Goal: Task Accomplishment & Management: Use online tool/utility

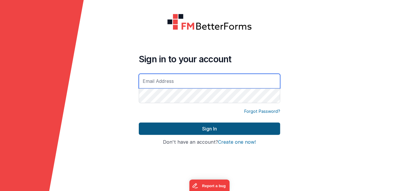
type input "[EMAIL_ADDRESS][DOMAIN_NAME]"
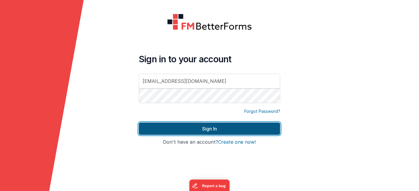
click at [243, 127] on button "Sign In" at bounding box center [209, 129] width 141 height 12
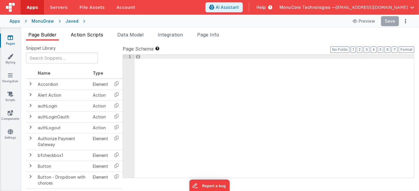
click at [83, 35] on span "Action Scripts" at bounding box center [87, 35] width 32 height 6
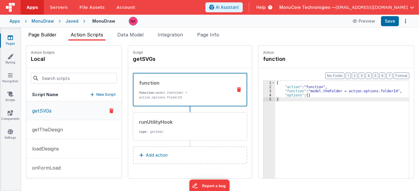
click at [56, 33] on span "Page Builder" at bounding box center [42, 35] width 28 height 6
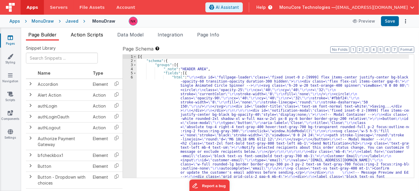
click at [77, 34] on span "Action Scripts" at bounding box center [87, 35] width 32 height 6
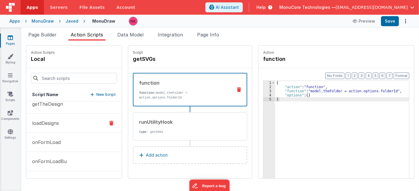
scroll to position [41, 0]
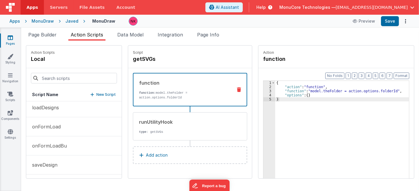
click at [11, 39] on icon at bounding box center [10, 38] width 5 height 6
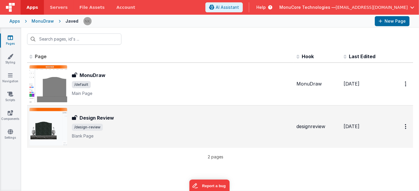
click at [140, 121] on div "Design Review" at bounding box center [182, 117] width 220 height 7
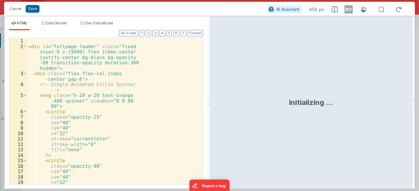
scroll to position [361, 0]
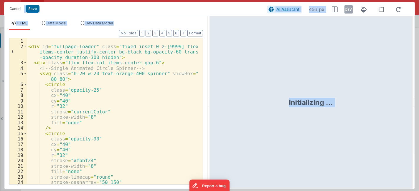
click at [142, 89] on div "< div id = "fullpage-loader" class = "fixed inset-0 z-[9999] flex items-center …" at bounding box center [112, 116] width 171 height 157
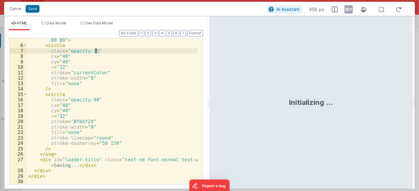
scroll to position [0, 0]
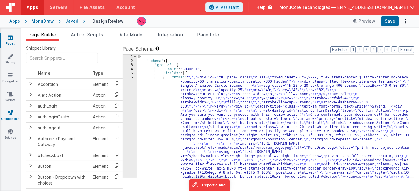
click at [10, 115] on icon at bounding box center [10, 113] width 5 height 6
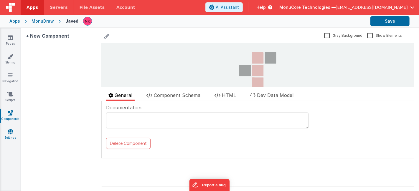
click at [10, 132] on icon at bounding box center [10, 132] width 5 height 6
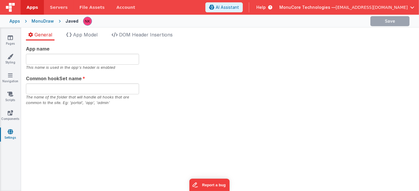
type input "MonuDraw"
type input "pro"
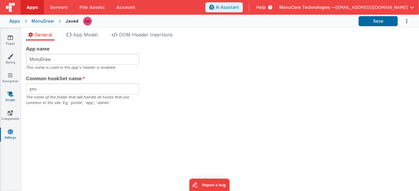
click at [11, 97] on icon at bounding box center [10, 94] width 6 height 6
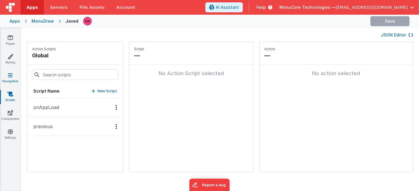
click at [7, 78] on link "Navigation" at bounding box center [10, 78] width 21 height 12
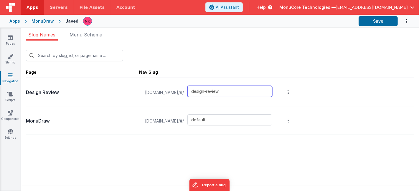
click at [254, 90] on input "design-review" at bounding box center [229, 91] width 85 height 11
click at [408, 119] on div "MonuDraw devdraw.clientportal.cloud/#/ default" at bounding box center [220, 121] width 388 height 29
click at [10, 39] on icon at bounding box center [10, 38] width 5 height 6
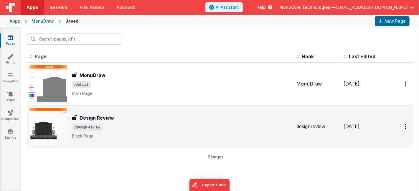
click at [121, 122] on div "Design Review Design Review /design-review Blank Page" at bounding box center [182, 126] width 220 height 25
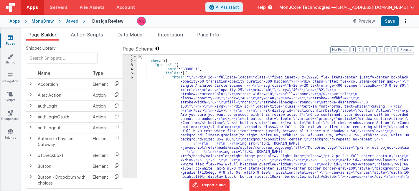
click at [96, 34] on span "Action Scripts" at bounding box center [87, 35] width 32 height 6
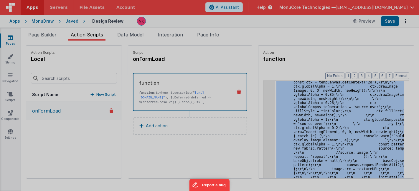
click at [260, 104] on div at bounding box center [209, 95] width 419 height 191
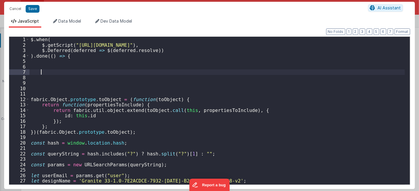
scroll to position [6118, 0]
click at [233, 71] on div "$ . when ( $ . getScript ( "https://cdn.jsdelivr.net/npm/fabric" ) , $ . Deferr…" at bounding box center [216, 116] width 375 height 159
click at [30, 95] on div "$ . when ( $ . getScript ( "https://cdn.jsdelivr.net/npm/fabric" ) , $ . Deferr…" at bounding box center [216, 116] width 375 height 159
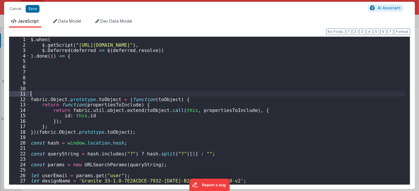
click at [47, 84] on div "$ . when ( $ . getScript ( "https://cdn.jsdelivr.net/npm/fabric" ) , $ . Deferr…" at bounding box center [216, 116] width 375 height 159
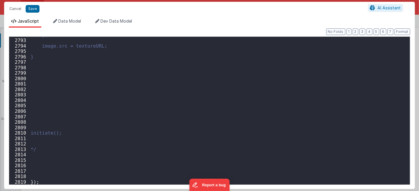
scroll to position [9496, 0]
click at [79, 152] on div "}; image.src = textureURL; } initiate(); */ }) ;" at bounding box center [216, 111] width 375 height 159
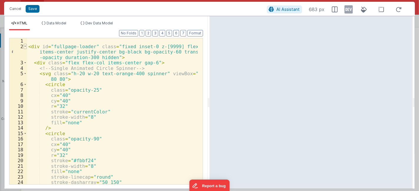
click at [24, 46] on span at bounding box center [25, 47] width 3 height 6
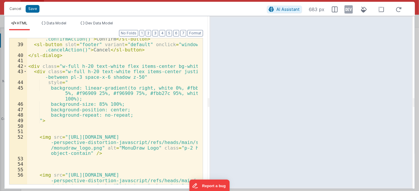
scroll to position [78, 0]
click at [24, 65] on span at bounding box center [25, 67] width 3 height 6
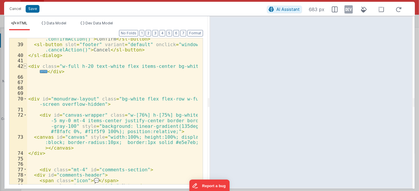
click at [26, 66] on span at bounding box center [25, 67] width 3 height 6
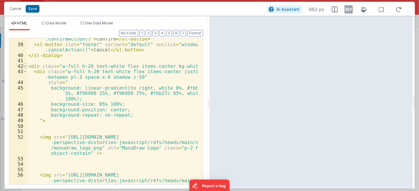
click at [25, 66] on span at bounding box center [25, 67] width 3 height 6
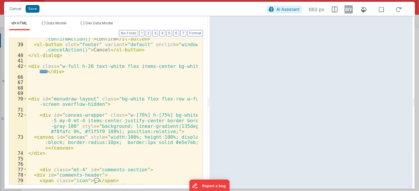
scroll to position [98, 0]
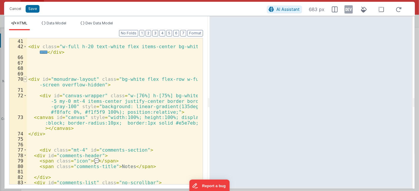
click at [25, 79] on span at bounding box center [25, 80] width 3 height 6
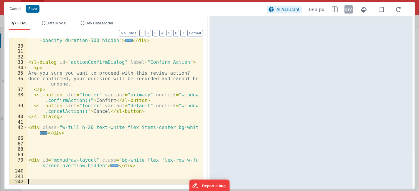
scroll to position [17, 0]
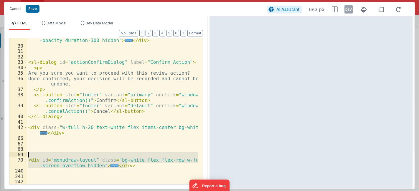
drag, startPoint x: 123, startPoint y: 166, endPoint x: 16, endPoint y: 157, distance: 106.9
click at [16, 157] on div "2 30 31 32 33 34 35 36 37 38 39 40 41 42 66 67 68 69 70 240 241 242 < div id = …" at bounding box center [106, 111] width 194 height 147
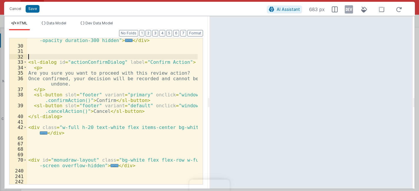
click at [92, 54] on div "< div id = "fullpage-loader" class = "fixed inset-0 z-[9999] flex items-center …" at bounding box center [112, 111] width 171 height 168
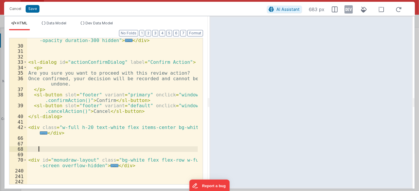
click at [132, 151] on div "< div id = "fullpage-loader" class = "fixed inset-0 z-[9999] flex items-center …" at bounding box center [112, 111] width 171 height 168
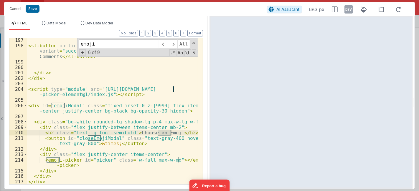
scroll to position [1249, 0]
type input "emoji"
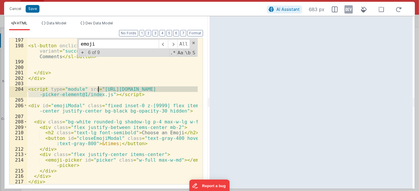
drag, startPoint x: 104, startPoint y: 94, endPoint x: 97, endPoint y: 88, distance: 9.6
click at [97, 88] on div "< sl-button onclick = "window.postReview('Approved w/ Comments')" variant = "su…" at bounding box center [112, 115] width 171 height 157
click at [129, 102] on div "< sl-button onclick = "window.postReview('Approved w/ Comments')" variant = "su…" at bounding box center [112, 115] width 171 height 157
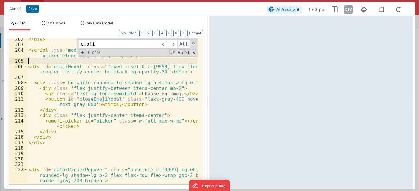
scroll to position [1268, 0]
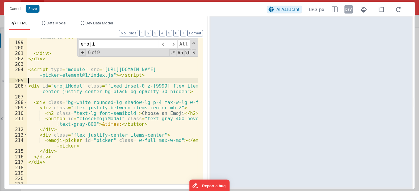
click at [132, 115] on div "< sl-button onclick = "window.postReview('Approved w/ Comments')" variant = "su…" at bounding box center [112, 107] width 171 height 168
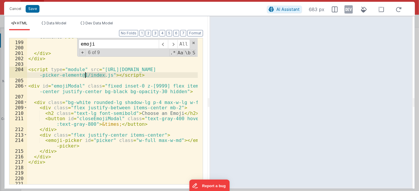
drag, startPoint x: 107, startPoint y: 75, endPoint x: 84, endPoint y: 76, distance: 22.7
click at [84, 76] on div "< sl-button onclick = "window.postReview('Approved w/ Comments')" variant = "su…" at bounding box center [112, 107] width 171 height 168
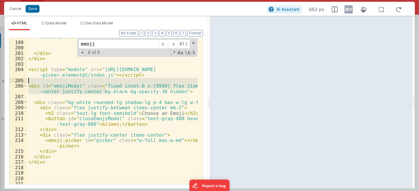
drag, startPoint x: 105, startPoint y: 89, endPoint x: 23, endPoint y: 85, distance: 82.5
click at [23, 85] on div "198 199 200 201 202 203 204 205 206 207 208 209 210 211 212 213 214 215 216 217…" at bounding box center [106, 111] width 194 height 147
click at [107, 91] on div "< sl-button onclick = "window.postReview('Approved w/ Comments')" variant = "su…" at bounding box center [112, 107] width 171 height 168
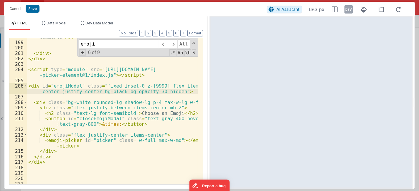
click at [68, 85] on div "< sl-button onclick = "window.postReview('Approved w/ Comments')" variant = "su…" at bounding box center [112, 107] width 171 height 168
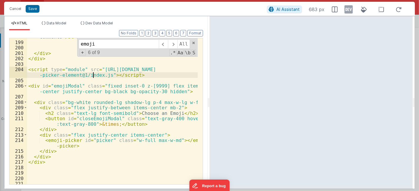
click at [93, 72] on div "< sl-button onclick = "window.postReview('Approved w/ Comments')" variant = "su…" at bounding box center [112, 107] width 171 height 168
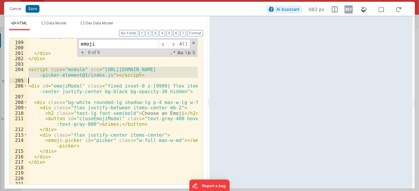
click at [93, 72] on div "< sl-button onclick = "window.postReview('Approved w/ Comments')" variant = "su…" at bounding box center [112, 107] width 171 height 168
click at [130, 78] on div "< sl-button onclick = "window.postReview('Approved w/ Comments')" variant = "su…" at bounding box center [112, 111] width 170 height 146
drag, startPoint x: 143, startPoint y: 76, endPoint x: 6, endPoint y: 68, distance: 137.1
click at [6, 68] on div "Format 7 6 5 4 3 2 1 No Folds 198 199 200 201 202 203 204 205 206 207 208 209 2…" at bounding box center [105, 109] width 203 height 159
click at [18, 11] on button "Cancel" at bounding box center [15, 9] width 18 height 8
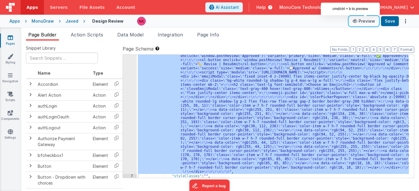
click at [363, 21] on button "Preview" at bounding box center [363, 20] width 29 height 9
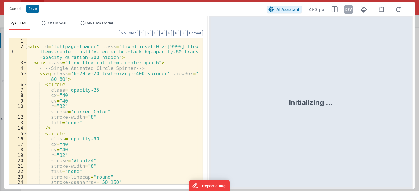
click at [26, 47] on span at bounding box center [25, 47] width 3 height 6
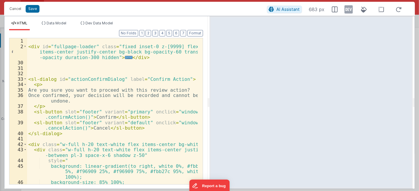
click at [67, 72] on div "< div id = "fullpage-loader" class = "fixed inset-0 z-[9999] flex items-center …" at bounding box center [112, 116] width 171 height 157
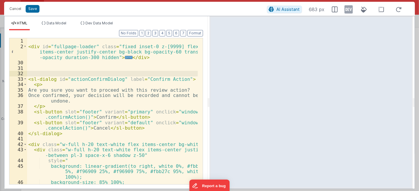
click at [89, 90] on div "< div id = "fullpage-loader" class = "fixed inset-0 z-[9999] flex items-center …" at bounding box center [112, 116] width 171 height 157
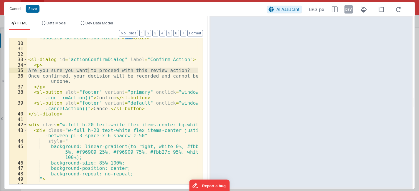
scroll to position [19, 0]
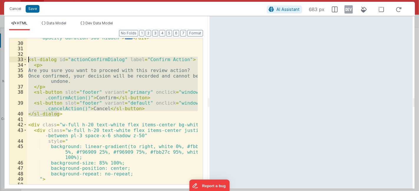
drag, startPoint x: 64, startPoint y: 113, endPoint x: 17, endPoint y: 61, distance: 70.0
click at [17, 61] on div "2 30 31 32 33 34 35 36 37 38 39 40 41 42 43 44 45 46 47 48 49 50 51 52 53 < div…" at bounding box center [106, 111] width 194 height 147
